Goal: Transaction & Acquisition: Purchase product/service

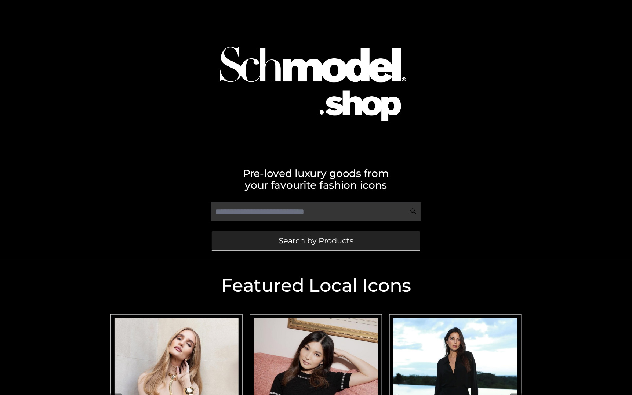
click at [322, 244] on span "Search by Products" at bounding box center [316, 241] width 75 height 8
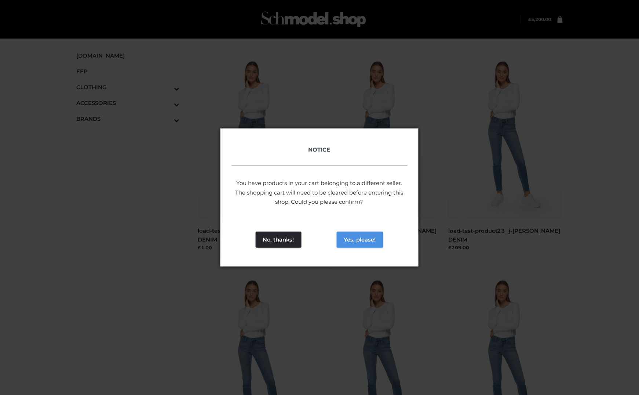
click at [357, 239] on button "Yes, please!" at bounding box center [360, 240] width 47 height 16
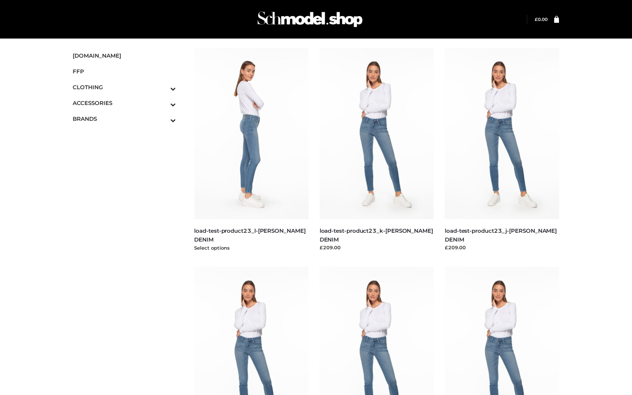
click at [255, 223] on div "BOTTOMS , BOWERY , CLOTHING , PARKERSMITH load-test-product23_l-PARKER SMITH DE…" at bounding box center [251, 235] width 114 height 33
click at [269, 230] on link "load-test-product23_l-[PERSON_NAME] DENIM" at bounding box center [249, 234] width 111 height 15
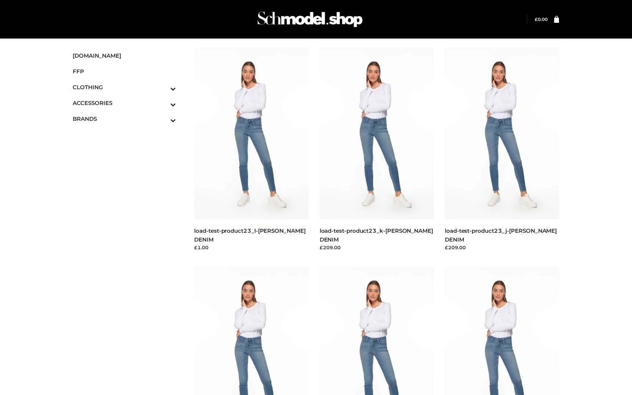
click at [444, 125] on li "BOTTOMS , BOWERY , CLOTHING , PARKERSMITH load-test-product23_j-PARKER SMITH DE…" at bounding box center [501, 150] width 125 height 204
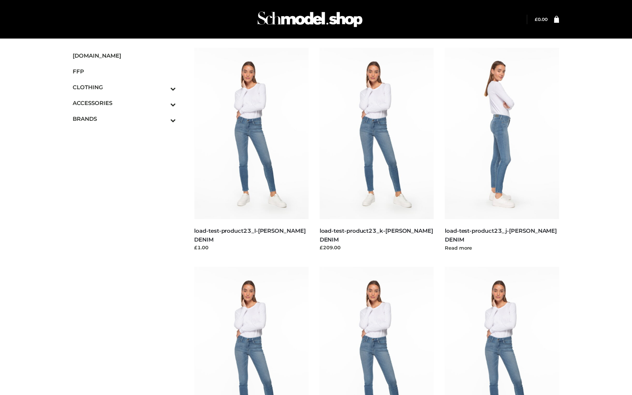
click at [474, 132] on img at bounding box center [502, 133] width 114 height 171
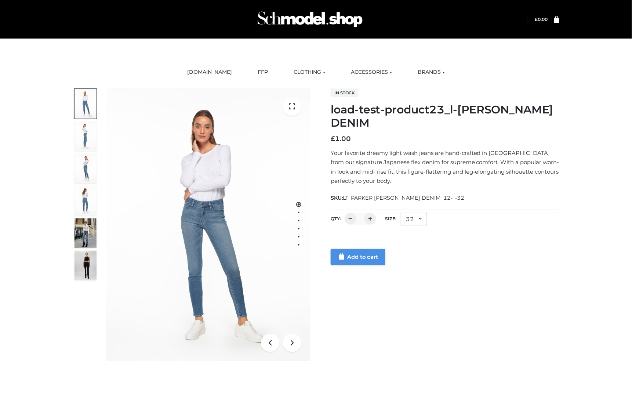
click at [374, 259] on link "Add to cart" at bounding box center [358, 257] width 55 height 16
click at [365, 265] on div "1 / 5 In stock load-test-product23_j-[PERSON_NAME] DENIM £ 209.00 Your favorite…" at bounding box center [316, 224] width 498 height 273
click at [371, 258] on link "Add to cart" at bounding box center [358, 257] width 55 height 16
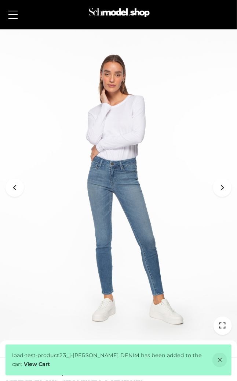
scroll to position [236, 0]
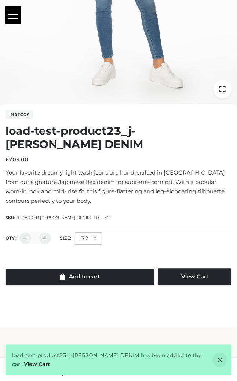
click at [45, 266] on div at bounding box center [119, 261] width 226 height 15
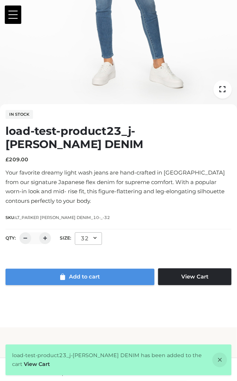
click at [57, 274] on link "Add to cart" at bounding box center [80, 277] width 149 height 17
click at [73, 283] on link "Add to cart" at bounding box center [80, 277] width 149 height 17
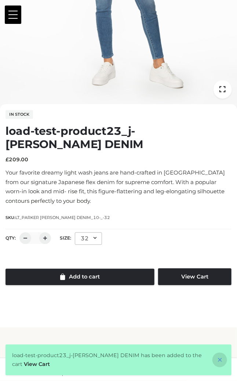
click at [221, 360] on icon at bounding box center [219, 359] width 15 height 15
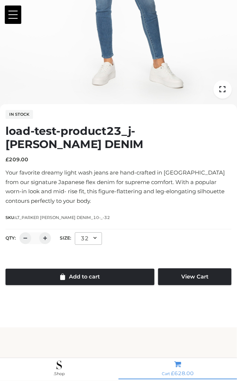
click at [178, 369] on link "Cart £ 628.00" at bounding box center [178, 369] width 119 height 18
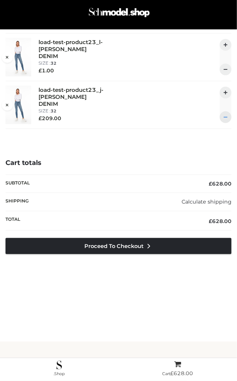
click at [225, 113] on div at bounding box center [226, 117] width 12 height 12
type input "*"
click at [224, 114] on div at bounding box center [226, 117] width 12 height 12
type input "*"
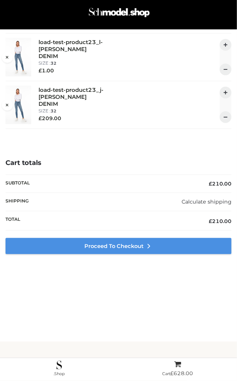
click at [174, 251] on link "Proceed to Checkout" at bounding box center [119, 246] width 226 height 16
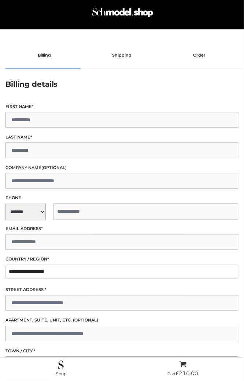
drag, startPoint x: 216, startPoint y: 40, endPoint x: 219, endPoint y: 35, distance: 5.8
click at [217, 39] on div "1 Billing details Billing 2 Shipping address Shipping 3 Review order Order Bill…" at bounding box center [122, 287] width 233 height 509
drag, startPoint x: 219, startPoint y: 35, endPoint x: 236, endPoint y: 35, distance: 16.9
click at [222, 36] on div "Skip to content Login" at bounding box center [122, 301] width 244 height 603
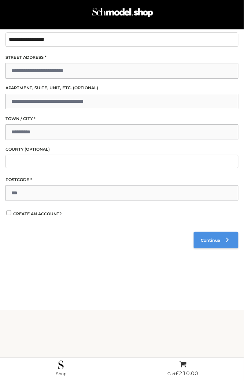
click at [198, 235] on link "Continue" at bounding box center [216, 240] width 45 height 17
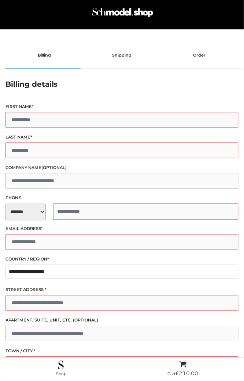
click at [53, 118] on input "First name *" at bounding box center [122, 120] width 233 height 16
click at [143, 118] on input "First name *" at bounding box center [122, 120] width 233 height 16
type input "****"
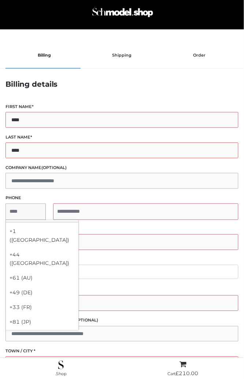
click at [33, 217] on span "**********" at bounding box center [122, 211] width 233 height 17
click at [43, 231] on div "+1 ([GEOGRAPHIC_DATA])" at bounding box center [42, 235] width 73 height 23
select select "**"
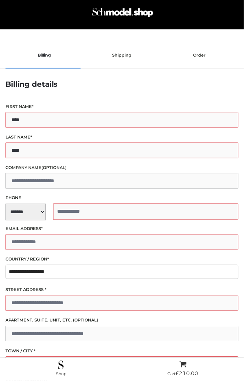
click at [76, 209] on input "tel" at bounding box center [146, 211] width 186 height 17
type input "**********"
click at [35, 248] on input "Email address *" at bounding box center [122, 242] width 233 height 16
type input "**********"
click at [49, 298] on input "Street address *" at bounding box center [122, 303] width 233 height 16
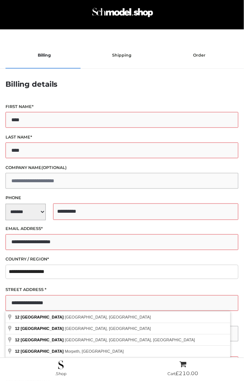
type input "**********"
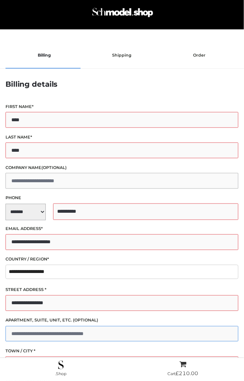
scroll to position [147, 0]
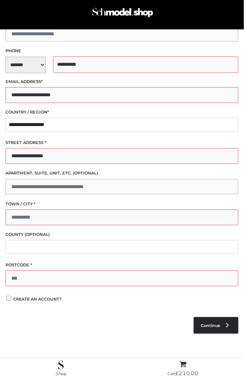
click at [50, 214] on input "Town / City *" at bounding box center [122, 218] width 233 height 16
type input "*******"
click at [24, 274] on input "Postcode *" at bounding box center [122, 278] width 233 height 16
drag, startPoint x: 66, startPoint y: 279, endPoint x: -1, endPoint y: 294, distance: 68.1
click at [0, 294] on html "Back to top Skip to content" at bounding box center [122, 190] width 244 height 381
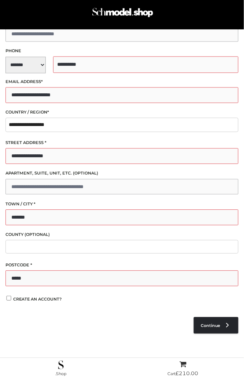
type input "*"
type input "******"
click at [208, 321] on link "Continue" at bounding box center [216, 325] width 45 height 17
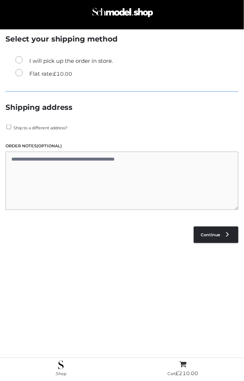
scroll to position [40, 0]
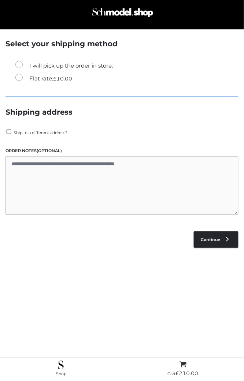
click at [46, 79] on label "Flat rate: £ 10.00" at bounding box center [43, 79] width 57 height 10
click at [214, 238] on link "Continue" at bounding box center [216, 239] width 45 height 17
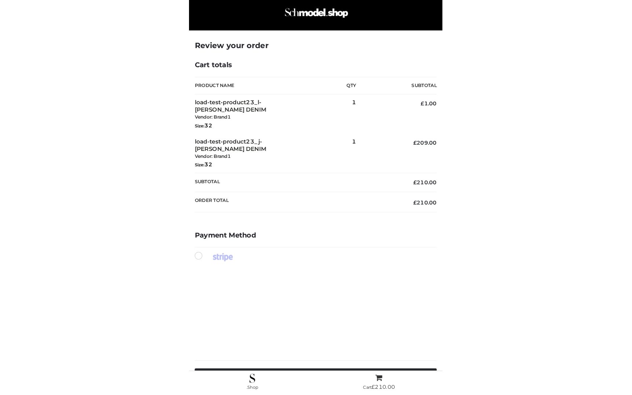
scroll to position [187, 0]
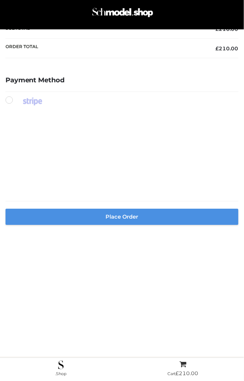
type button "Place order"
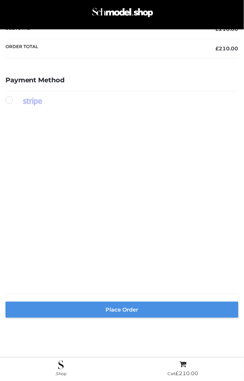
click at [69, 313] on button "Place order" at bounding box center [122, 309] width 233 height 16
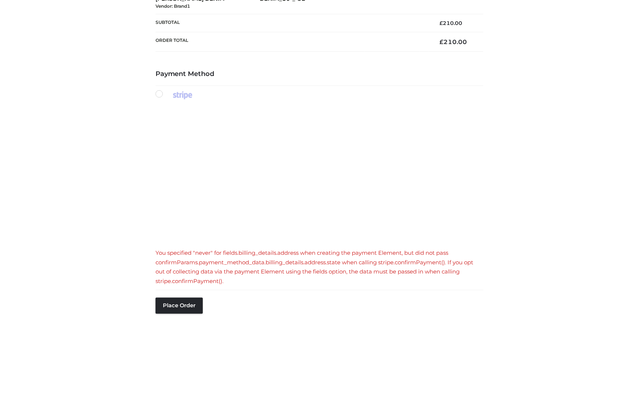
scroll to position [244, 0]
